Goal: Task Accomplishment & Management: Use online tool/utility

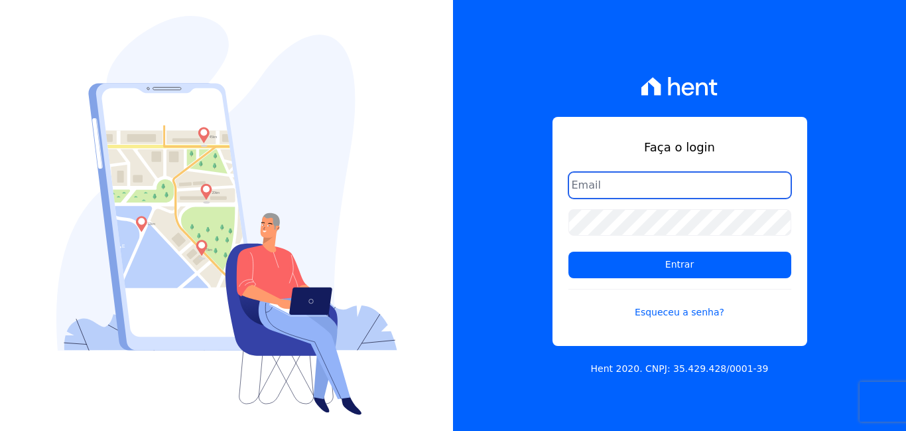
drag, startPoint x: 674, startPoint y: 190, endPoint x: 681, endPoint y: 197, distance: 9.9
click at [674, 190] on input "email" at bounding box center [680, 185] width 223 height 27
type input "[EMAIL_ADDRESS][DOMAIN_NAME]"
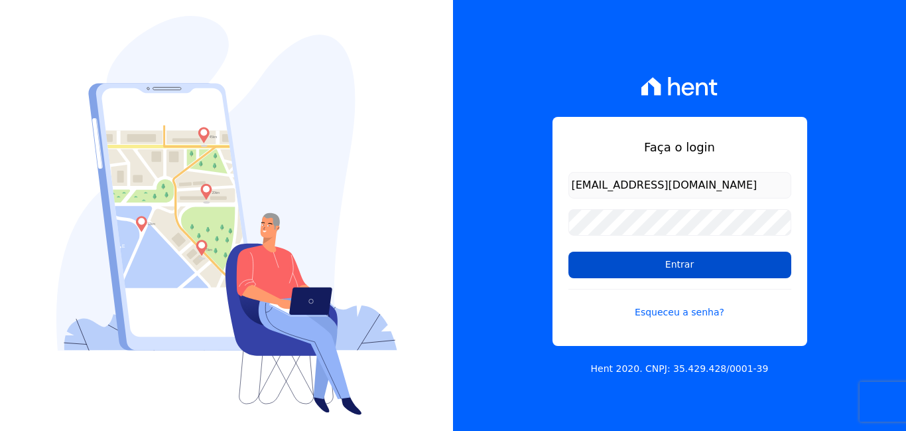
click at [609, 258] on input "Entrar" at bounding box center [680, 264] width 223 height 27
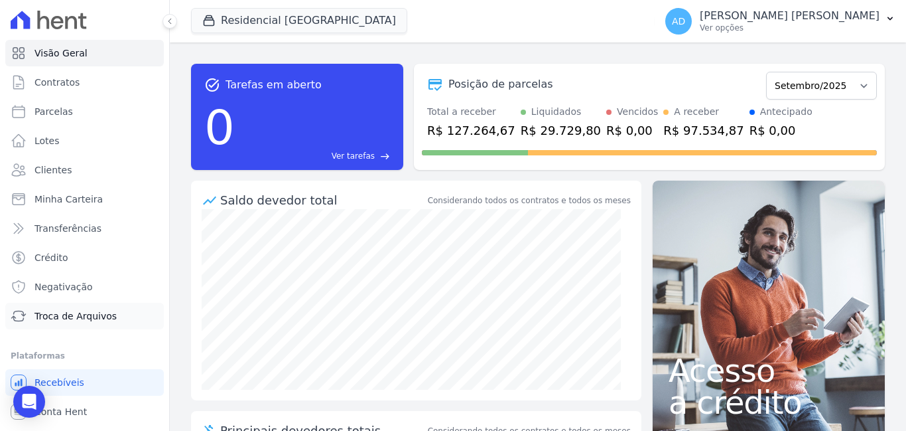
click at [94, 321] on span "Troca de Arquivos" at bounding box center [76, 315] width 82 height 13
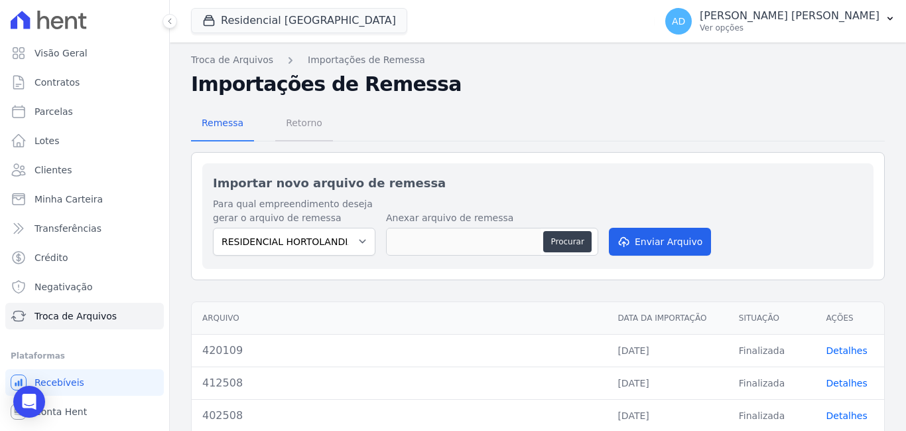
click at [309, 123] on span "Retorno" at bounding box center [304, 122] width 52 height 27
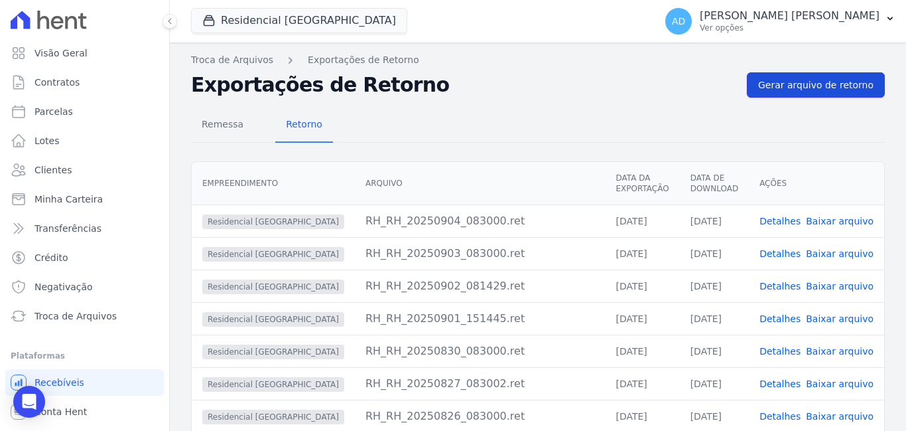
click at [776, 90] on span "Gerar arquivo de retorno" at bounding box center [815, 84] width 115 height 13
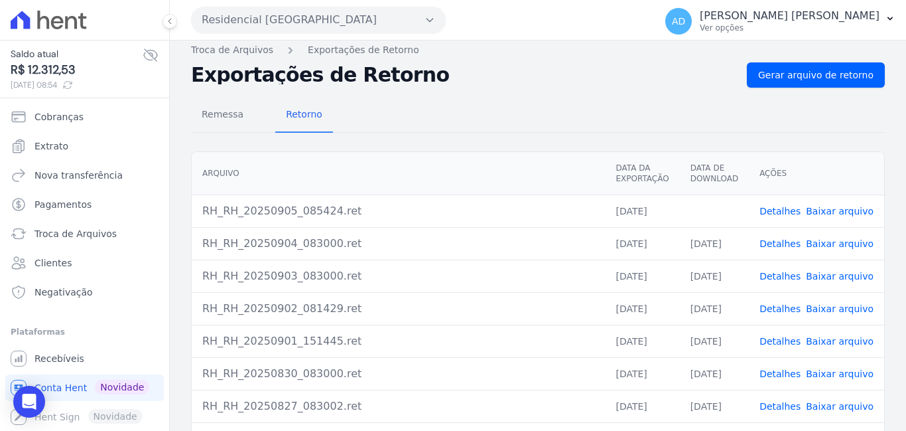
scroll to position [8, 0]
click at [821, 210] on link "Baixar arquivo" at bounding box center [840, 211] width 68 height 11
